Goal: Task Accomplishment & Management: Complete application form

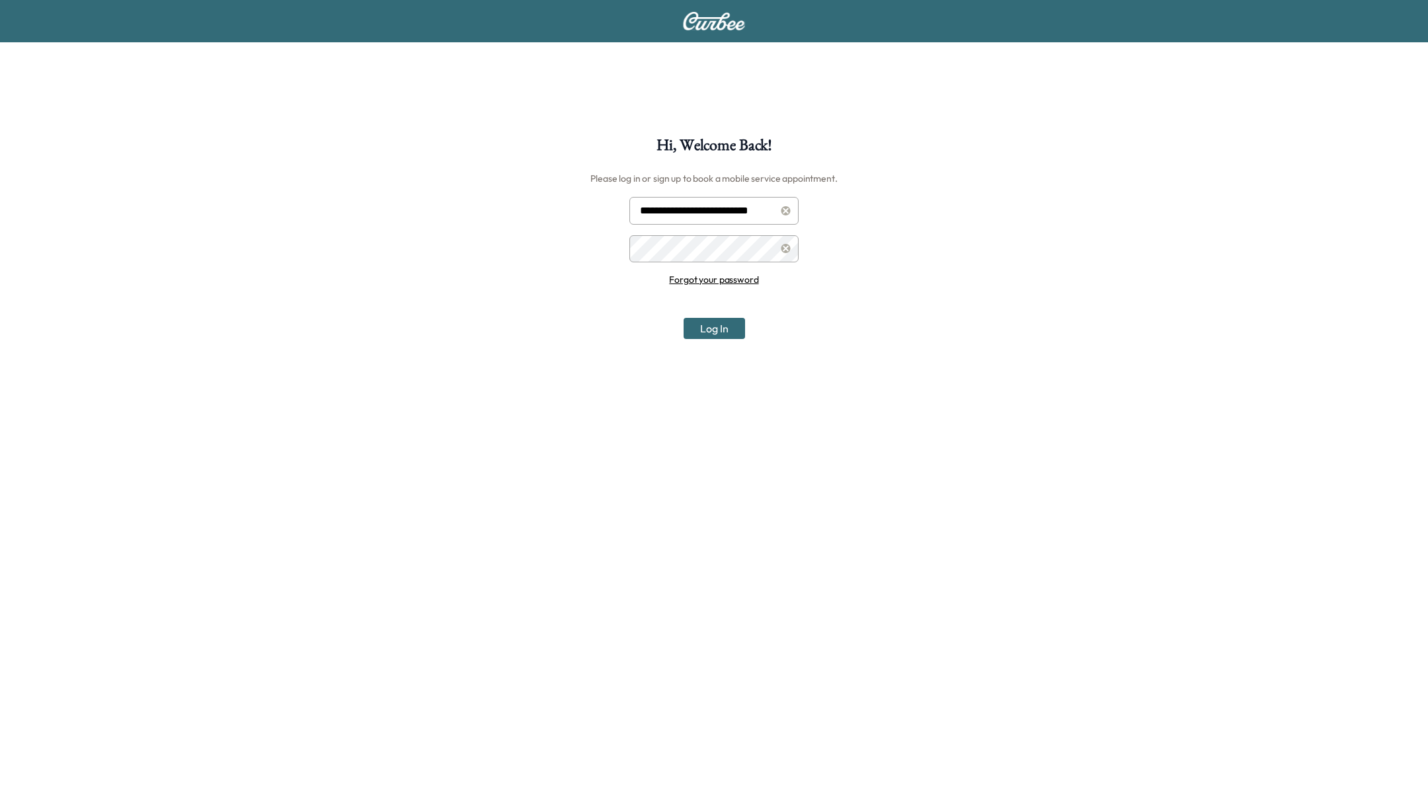
click at [744, 212] on input "**********" at bounding box center [713, 211] width 169 height 28
type input "***"
